Goal: Find specific page/section: Find specific page/section

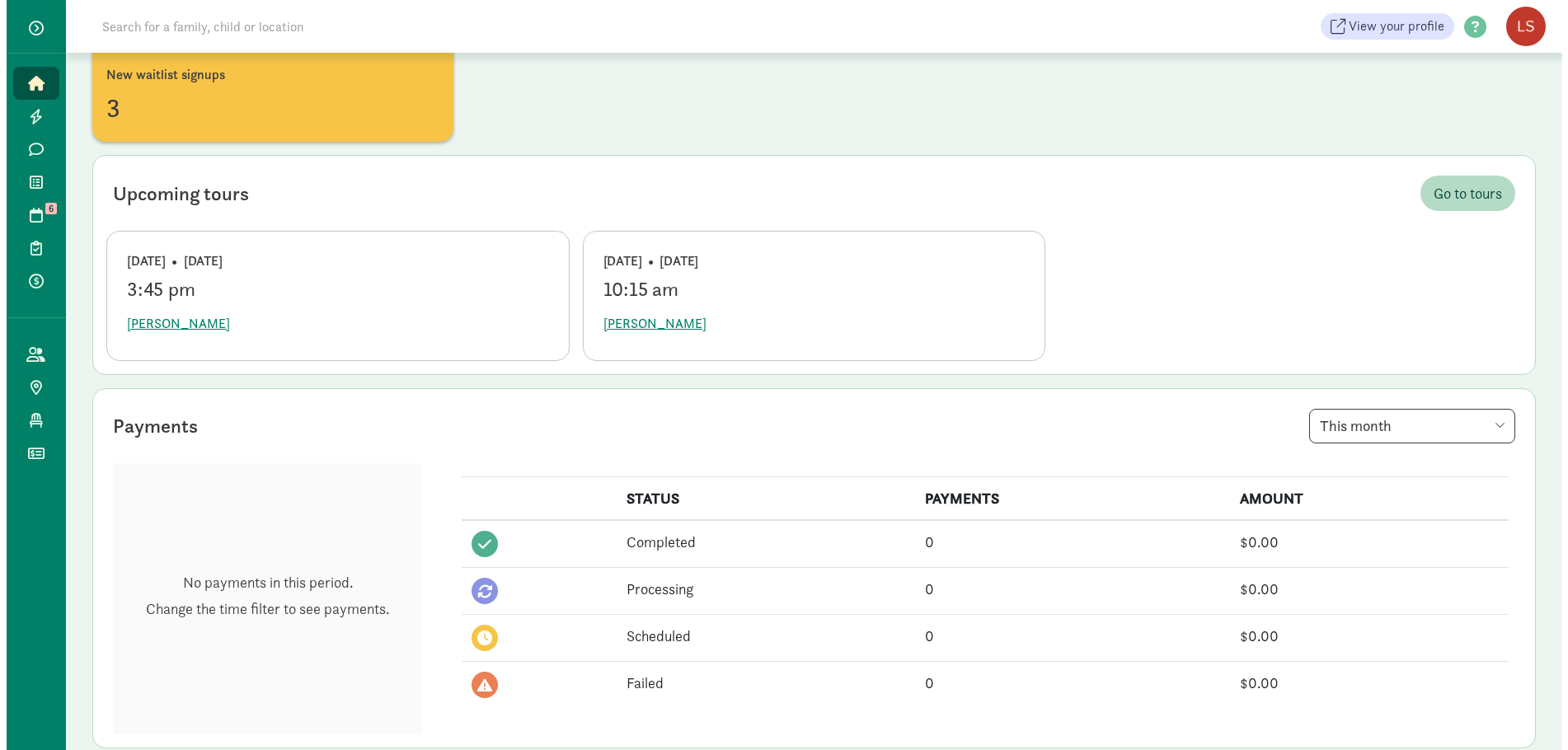
scroll to position [165, 0]
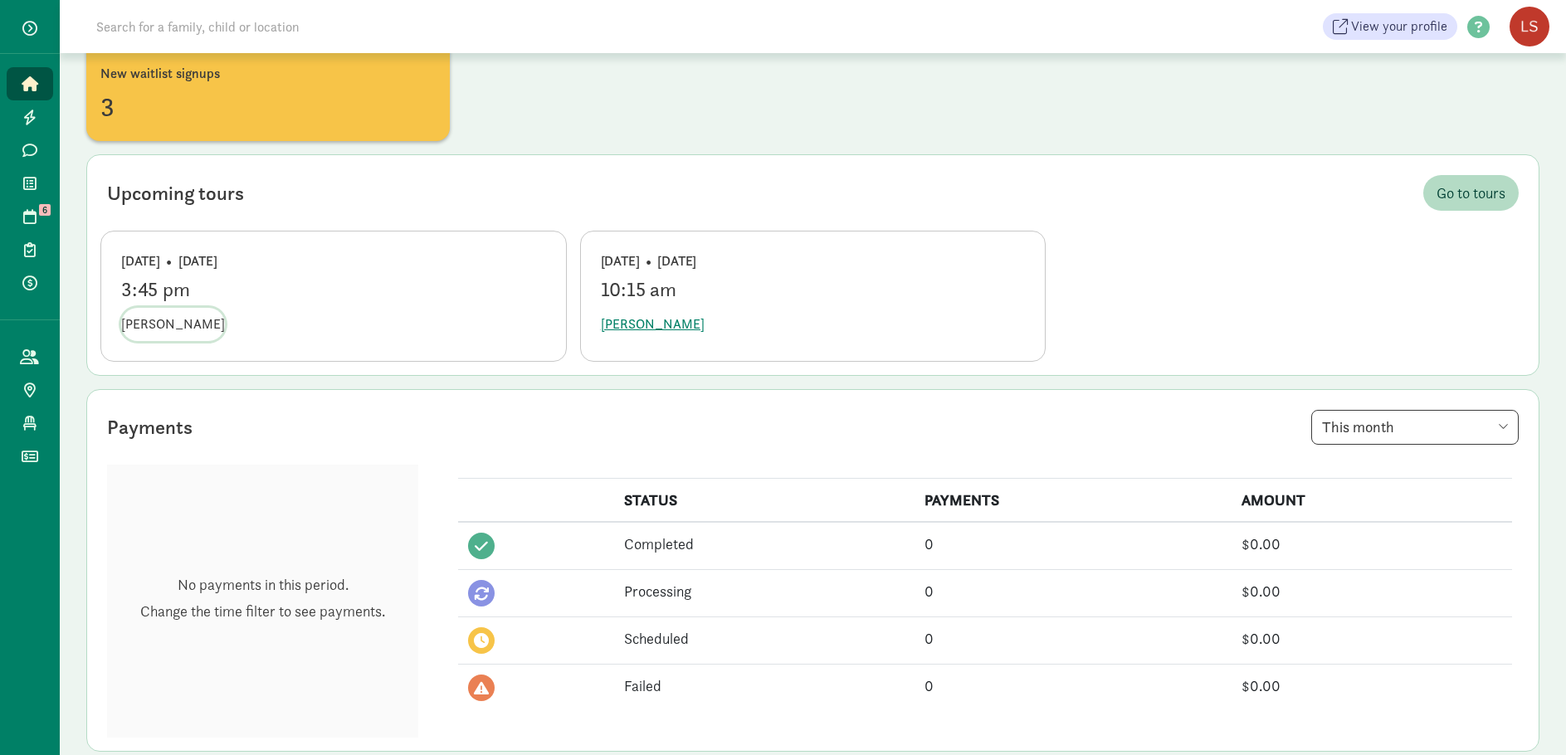
click at [156, 326] on span "[PERSON_NAME]" at bounding box center [173, 324] width 104 height 20
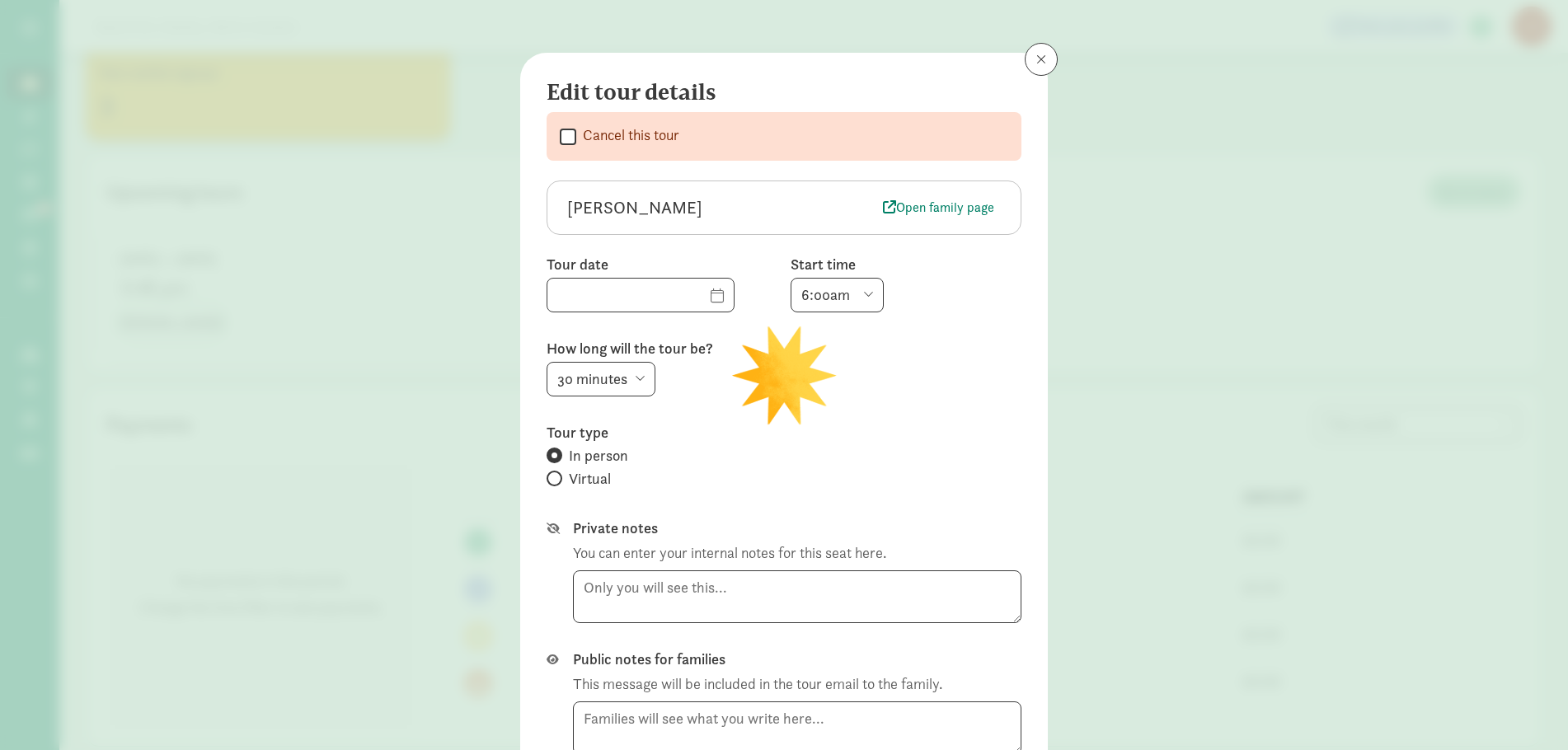
type input "09/04/2025"
select select
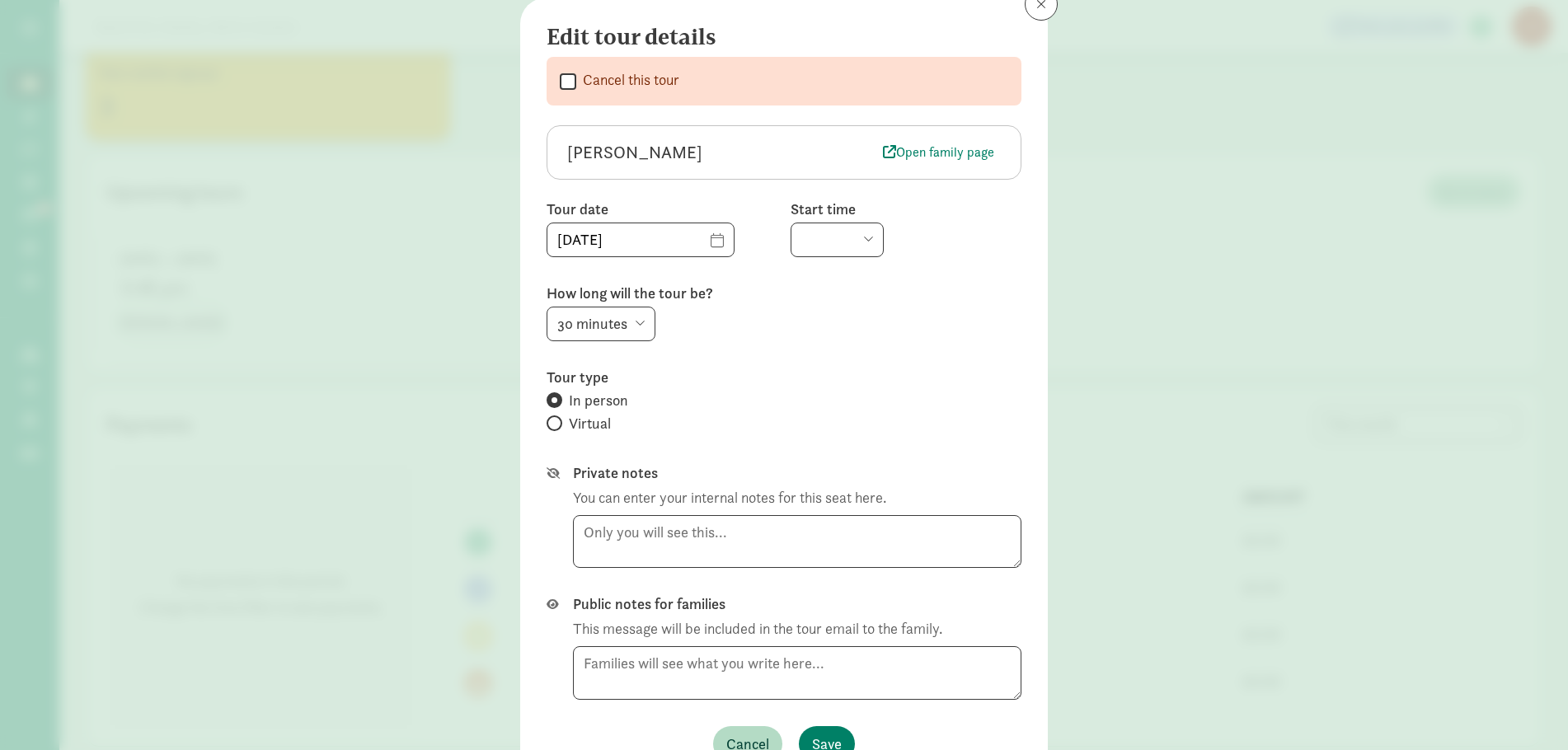
scroll to position [146, 0]
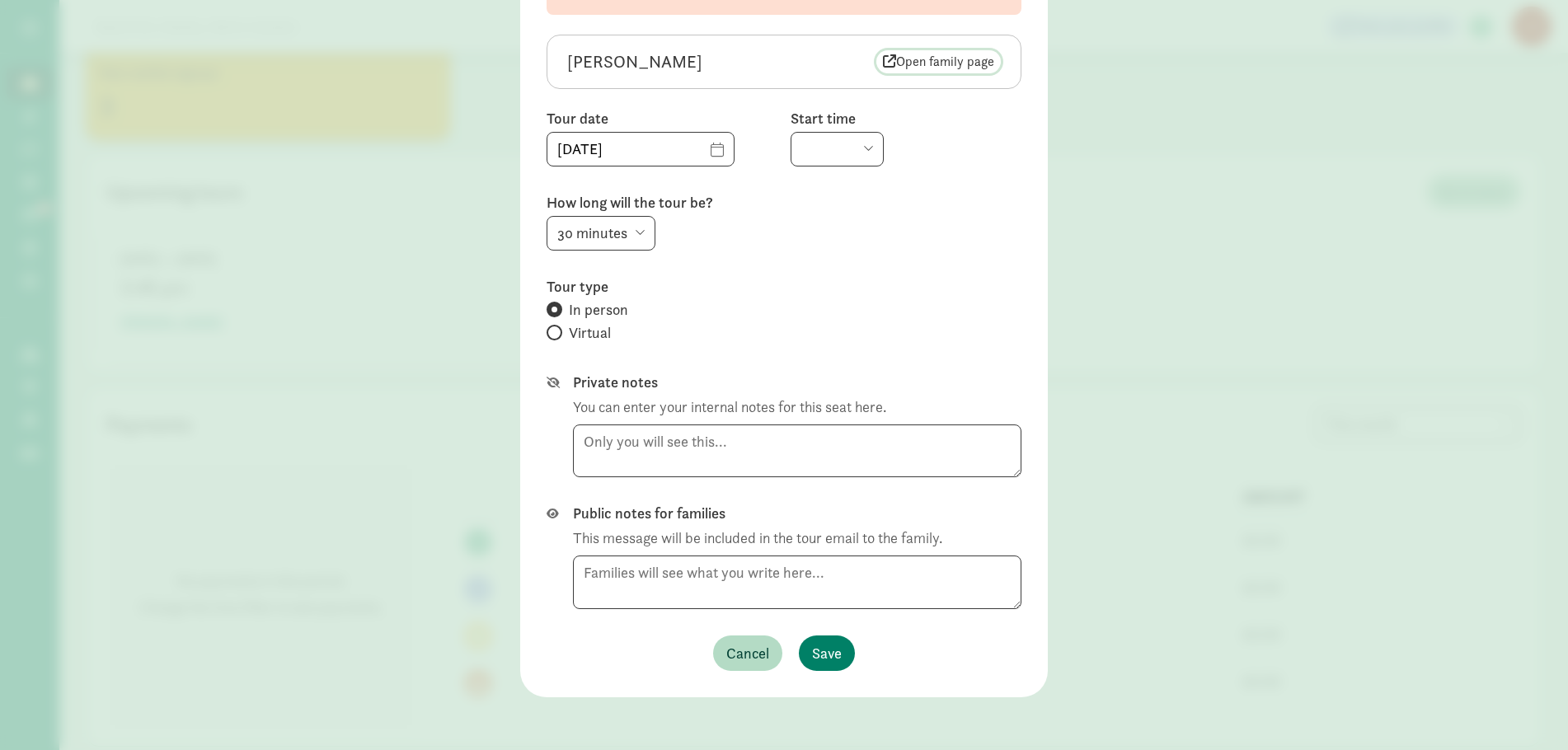
click at [956, 61] on span "Open family page" at bounding box center [939, 62] width 111 height 20
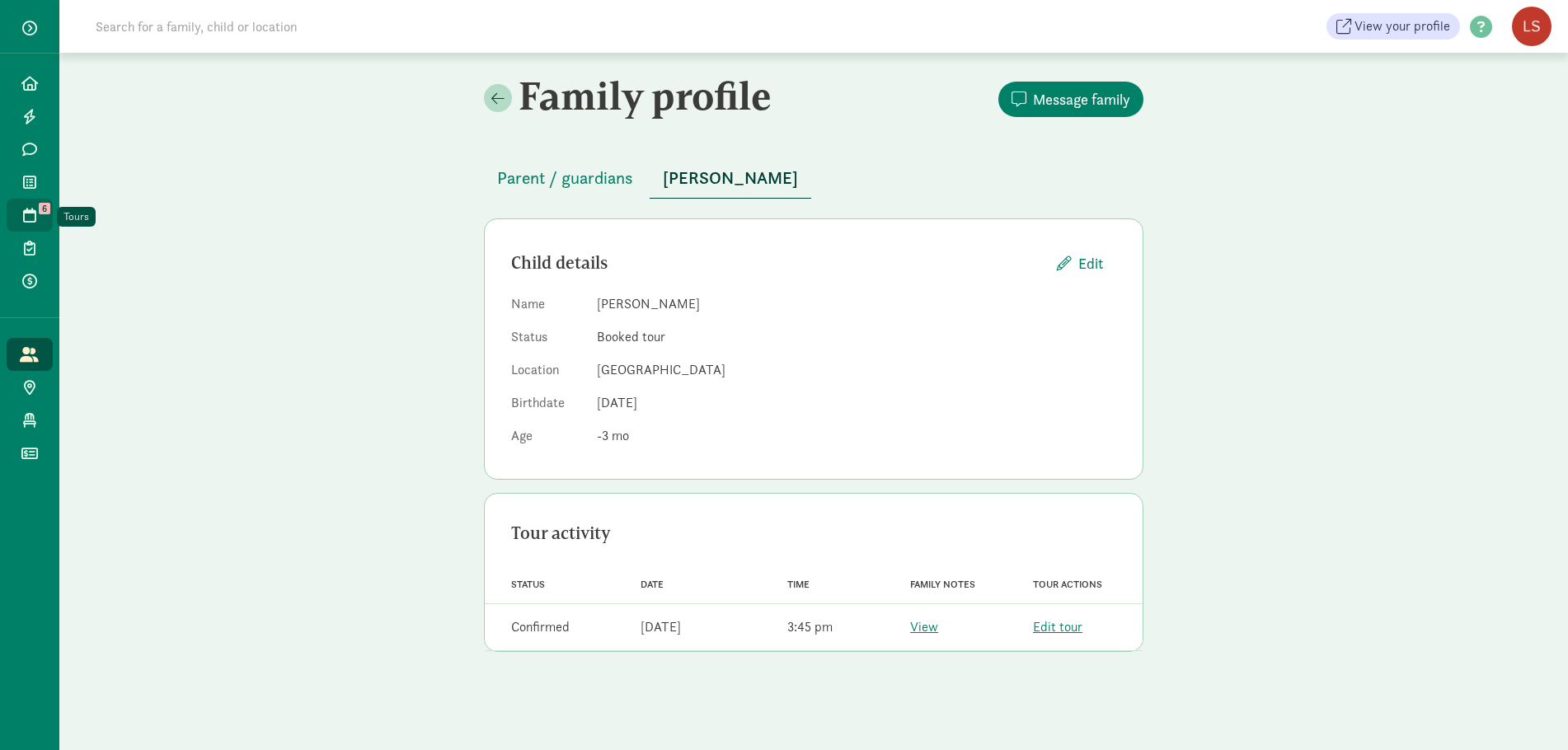
click at [23, 216] on icon at bounding box center [29, 215] width 13 height 15
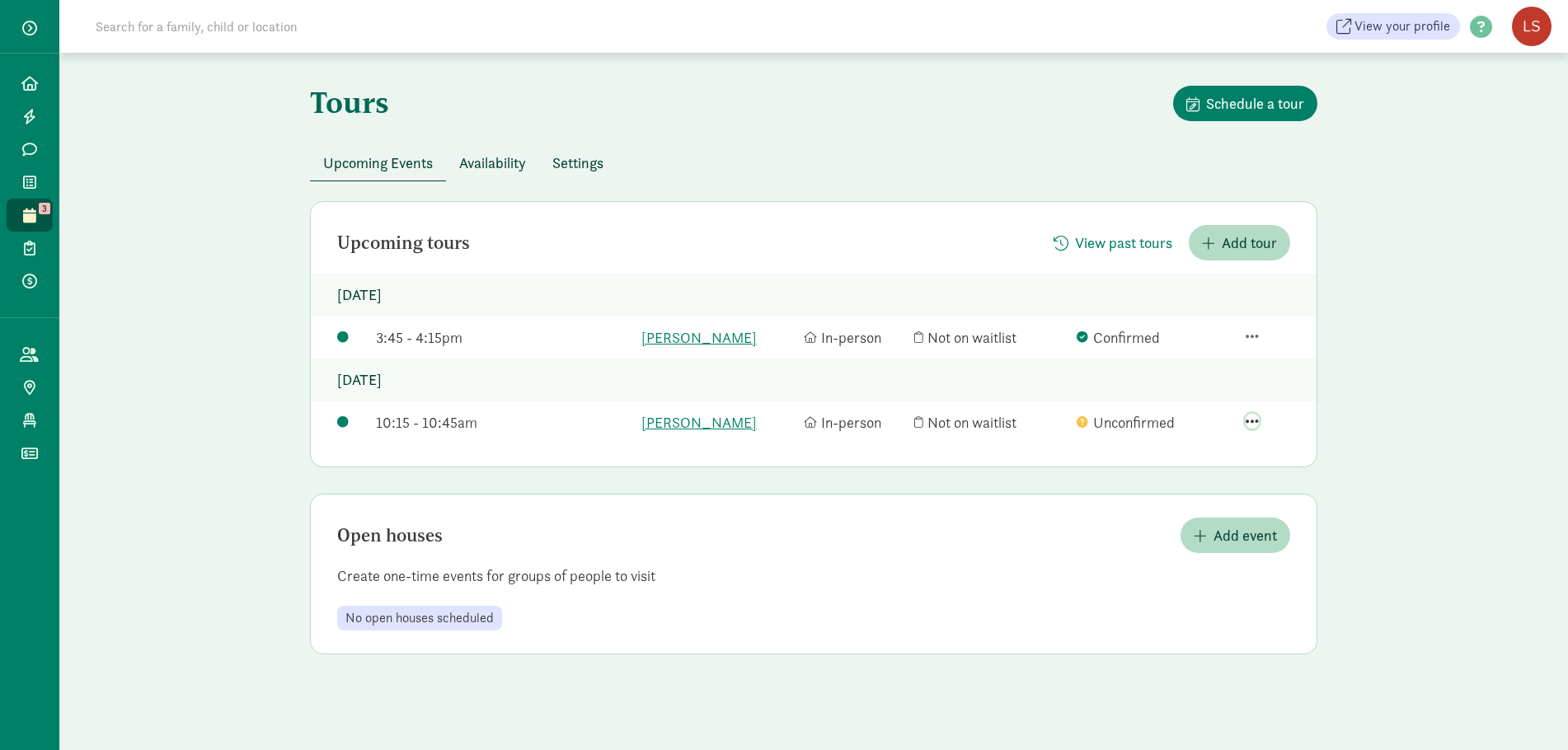
click at [1254, 419] on span "button" at bounding box center [1252, 420] width 13 height 15
click at [1248, 326] on div "View family page" at bounding box center [1212, 324] width 128 height 22
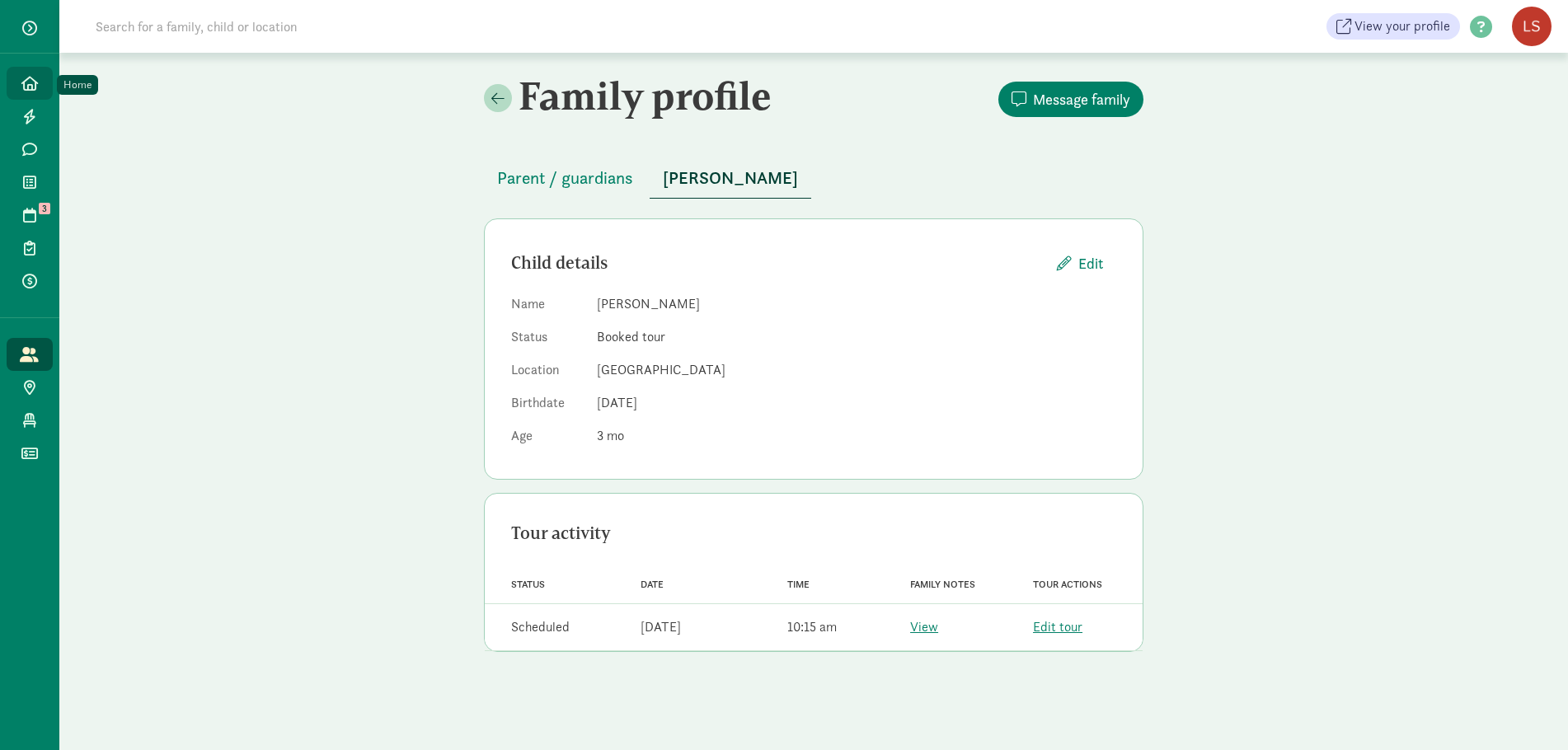
click at [35, 88] on icon at bounding box center [30, 82] width 17 height 15
